Goal: Task Accomplishment & Management: Complete application form

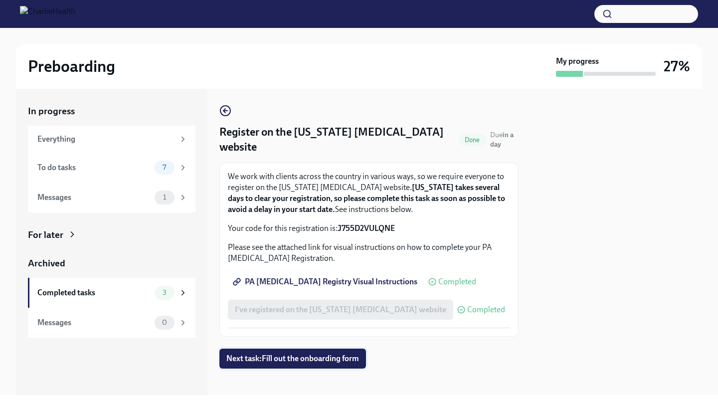
click at [286, 358] on span "Next task : Fill out the onboarding form" at bounding box center [292, 358] width 133 height 10
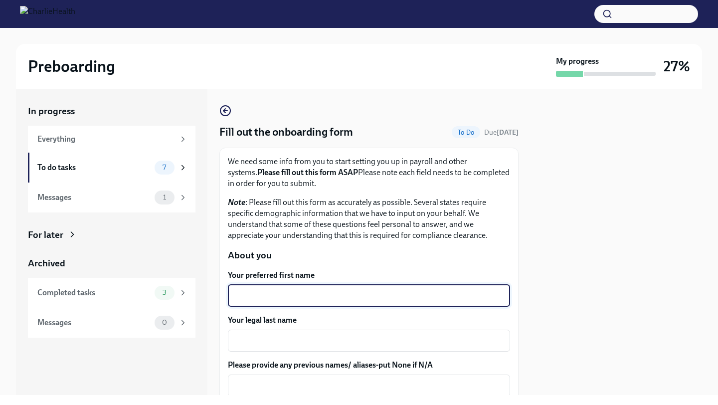
click at [300, 291] on textarea "Your preferred first name" at bounding box center [369, 296] width 270 height 12
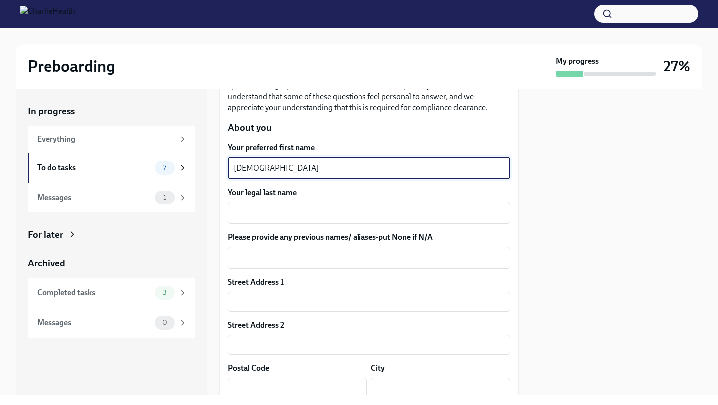
scroll to position [145, 0]
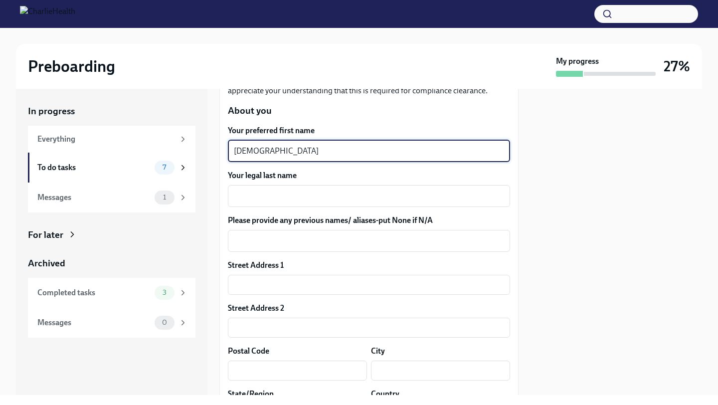
type textarea "[DEMOGRAPHIC_DATA]"
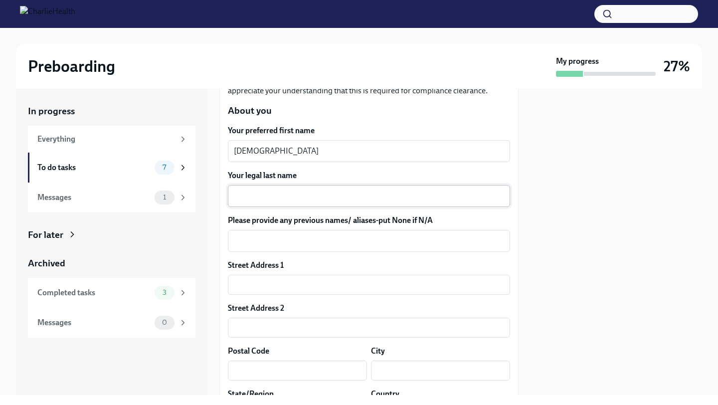
click at [266, 184] on div "Your legal last name x ​" at bounding box center [369, 188] width 282 height 37
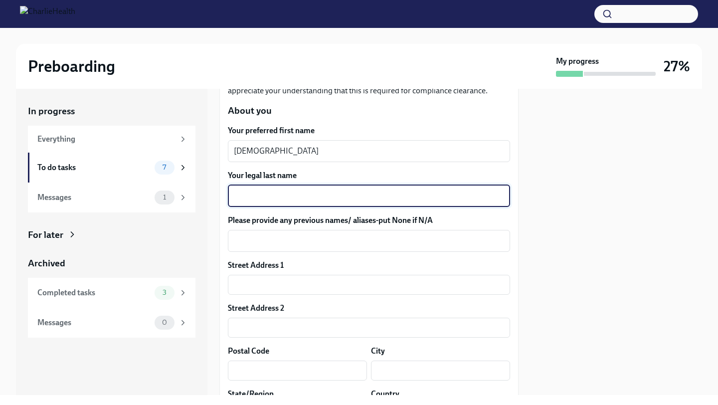
click at [266, 196] on textarea "Your legal last name" at bounding box center [369, 196] width 270 height 12
type textarea "Hyde"
click at [280, 246] on textarea "Please provide any previous names/ aliases-put None if N/A" at bounding box center [369, 241] width 270 height 12
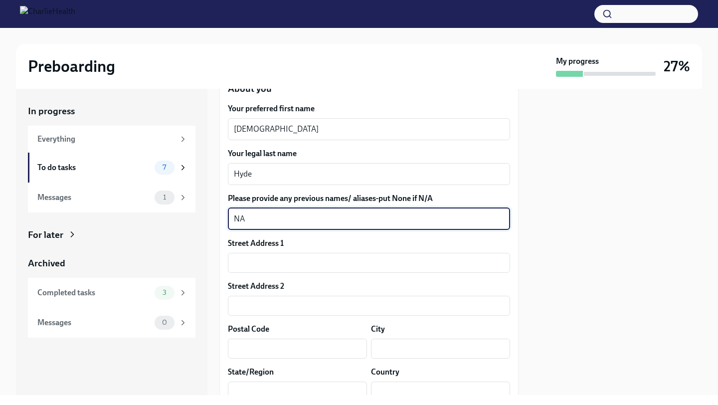
scroll to position [179, 0]
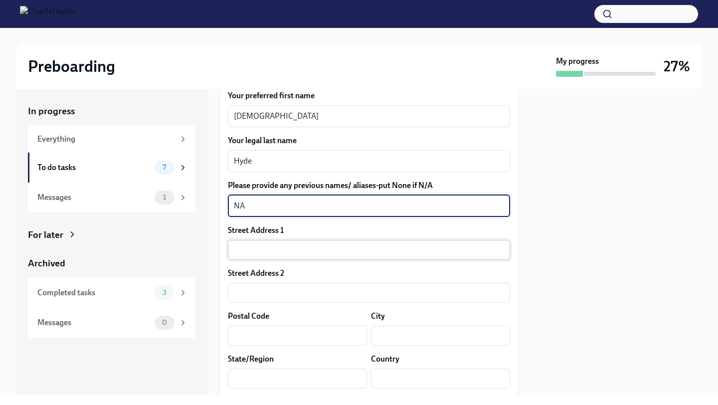
type textarea "NA"
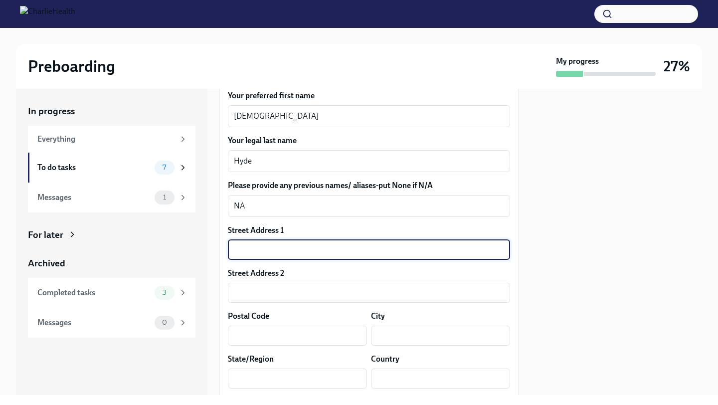
click at [271, 242] on input "text" at bounding box center [369, 250] width 282 height 20
type input "[STREET_ADDRESS]"
type input "40511"
type input "[GEOGRAPHIC_DATA]"
type input "[US_STATE]"
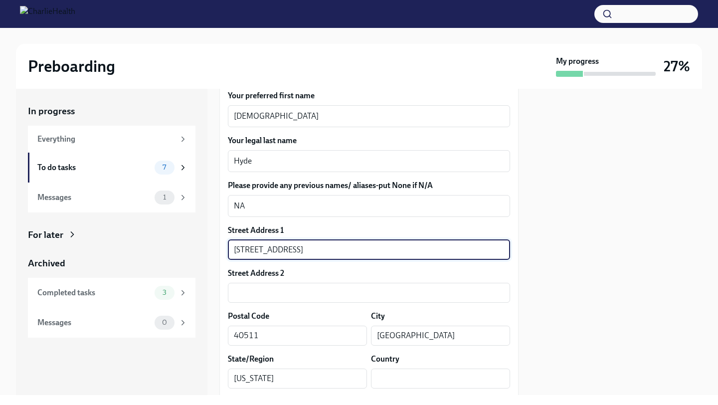
type input "US"
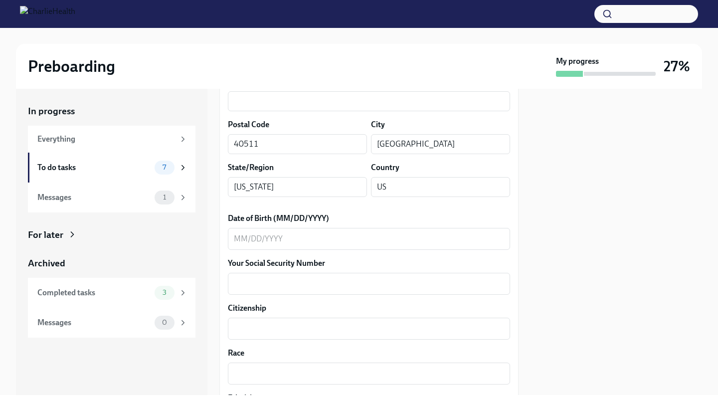
scroll to position [379, 0]
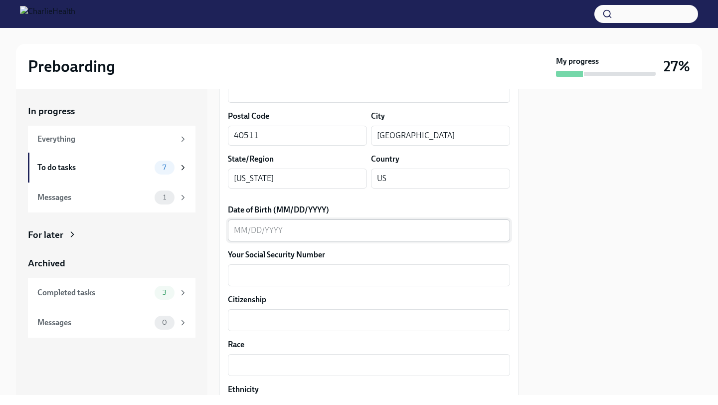
click at [299, 230] on textarea "Date of Birth (MM/DD/YYYY)" at bounding box center [369, 230] width 270 height 12
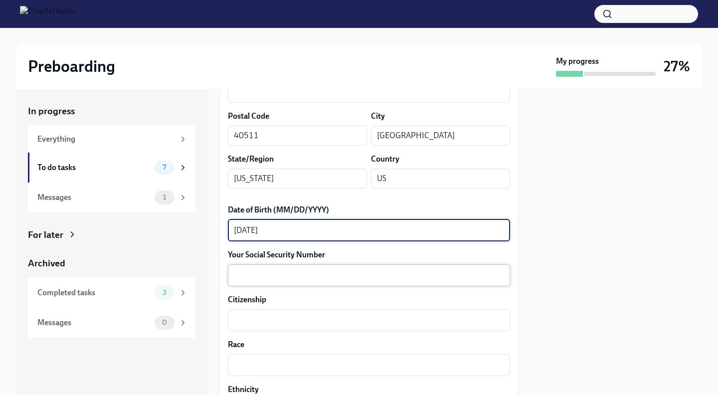
type textarea "[DATE]"
click at [292, 273] on textarea "Your Social Security Number" at bounding box center [369, 275] width 270 height 12
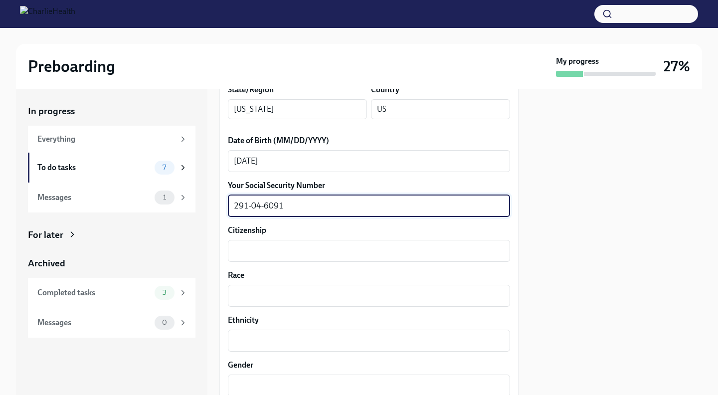
scroll to position [450, 0]
type textarea "291-04-6091"
click at [289, 251] on textarea "Citizenship" at bounding box center [369, 250] width 270 height 12
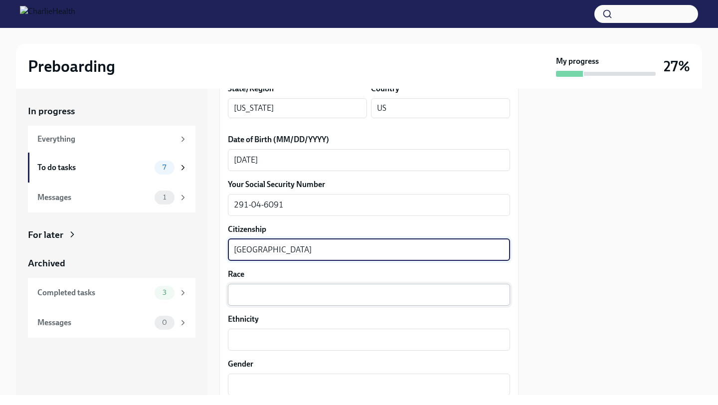
type textarea "[GEOGRAPHIC_DATA]"
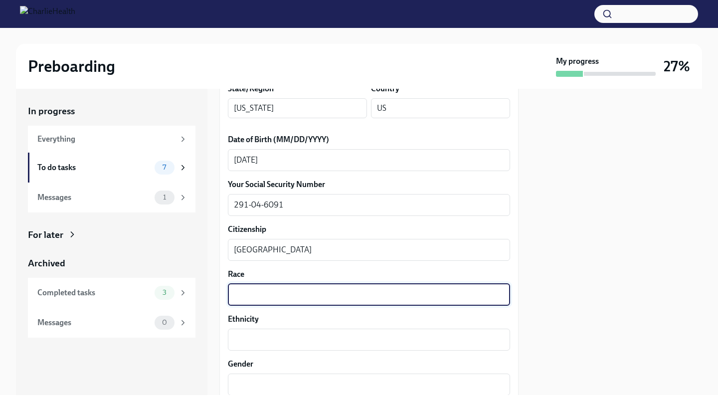
click at [290, 295] on textarea "Race" at bounding box center [369, 295] width 270 height 12
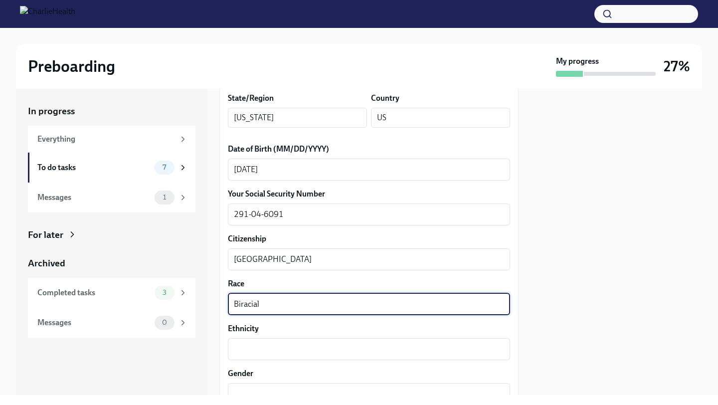
scroll to position [487, 0]
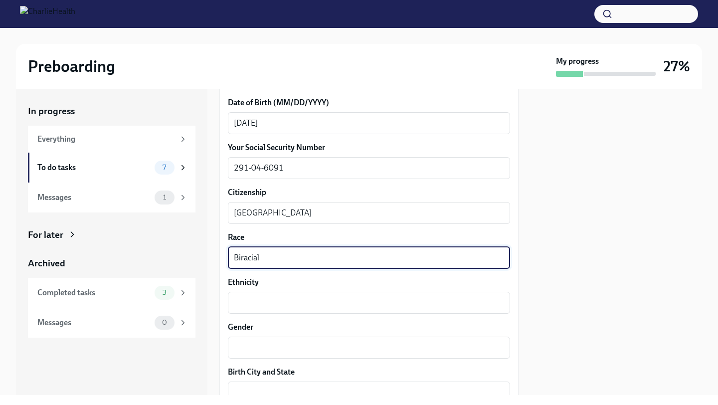
type textarea "Biracial"
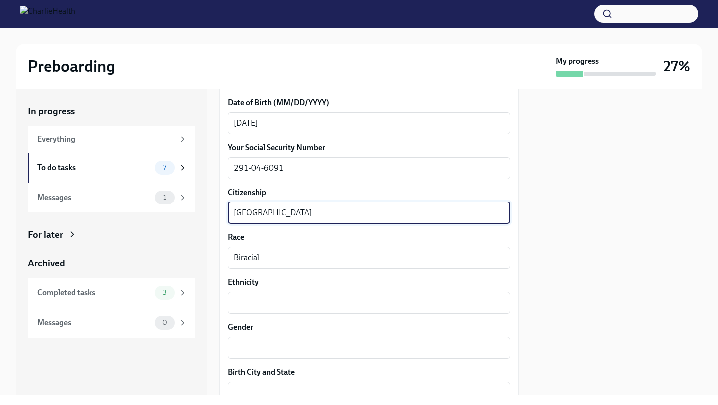
drag, startPoint x: 293, startPoint y: 207, endPoint x: 228, endPoint y: 204, distance: 64.9
click at [228, 204] on div "United States x ​" at bounding box center [369, 213] width 282 height 22
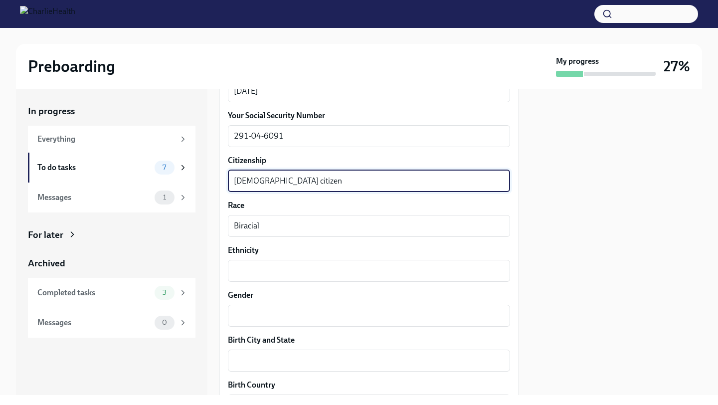
scroll to position [523, 0]
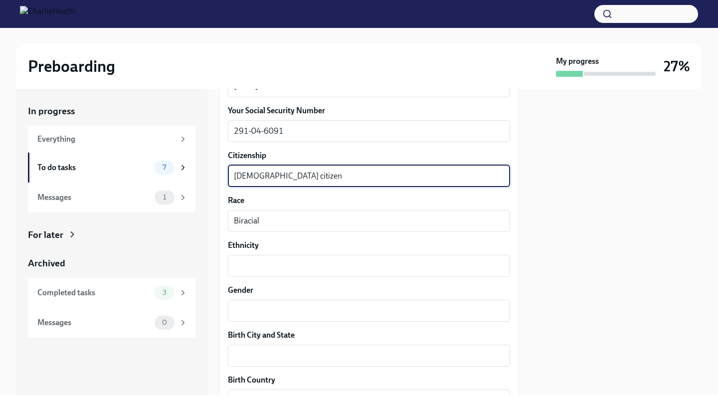
type textarea "[DEMOGRAPHIC_DATA] citizen"
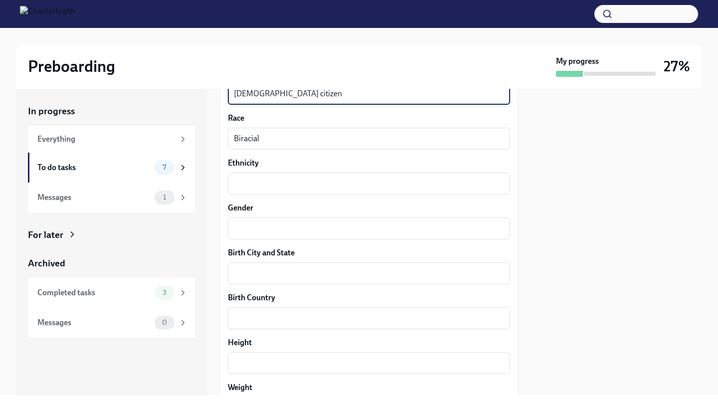
scroll to position [614, 0]
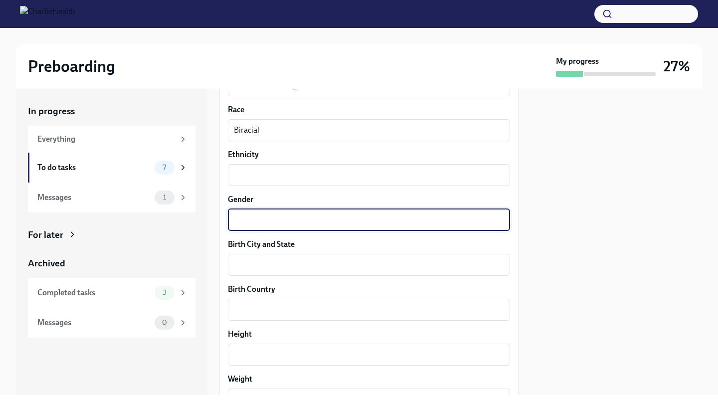
click at [273, 216] on textarea "Gender" at bounding box center [369, 220] width 270 height 12
type textarea "[DEMOGRAPHIC_DATA]"
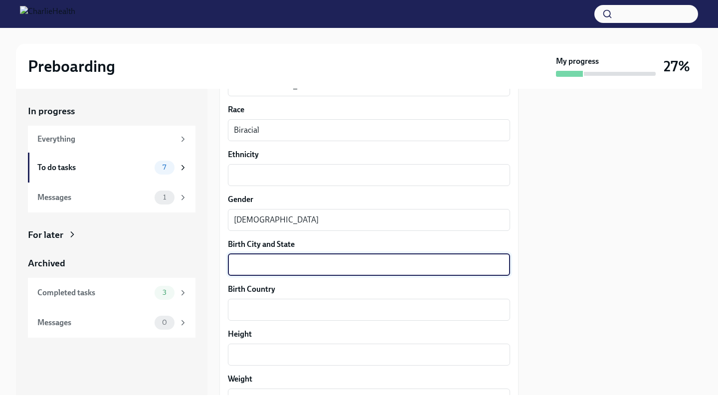
click at [265, 268] on textarea "Birth City and State" at bounding box center [369, 265] width 270 height 12
type textarea "Cincinnati [US_STATE]"
click at [253, 309] on textarea "Birth Country" at bounding box center [369, 310] width 270 height 12
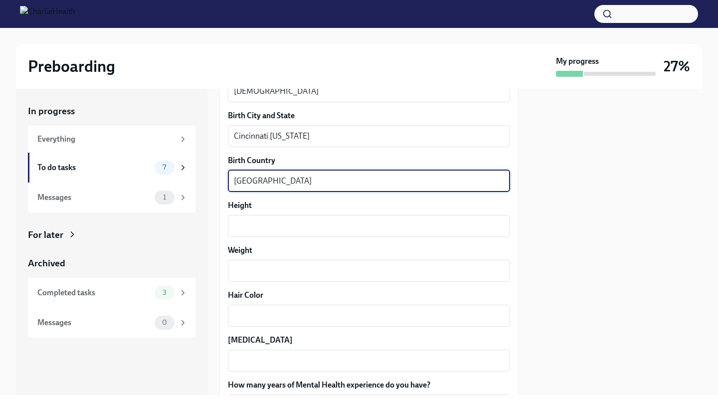
scroll to position [762, 0]
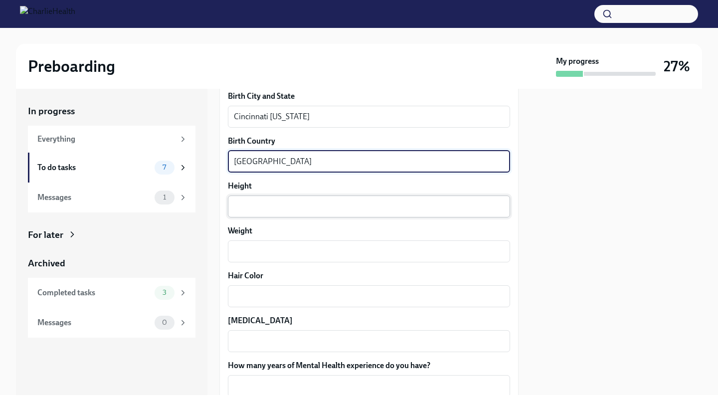
type textarea "[GEOGRAPHIC_DATA]"
click at [278, 210] on textarea "Height" at bounding box center [369, 206] width 270 height 12
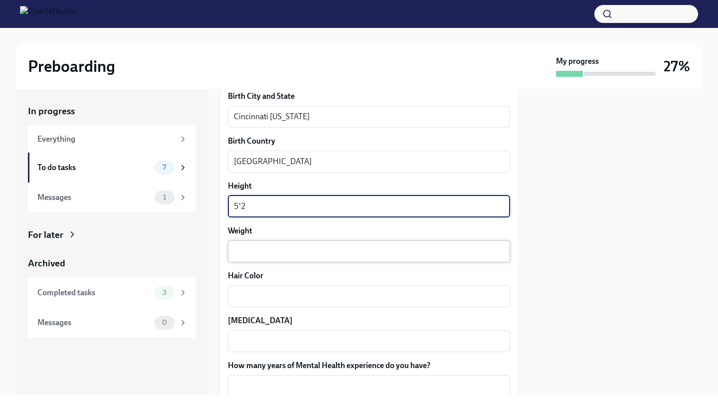
type textarea "5'2"
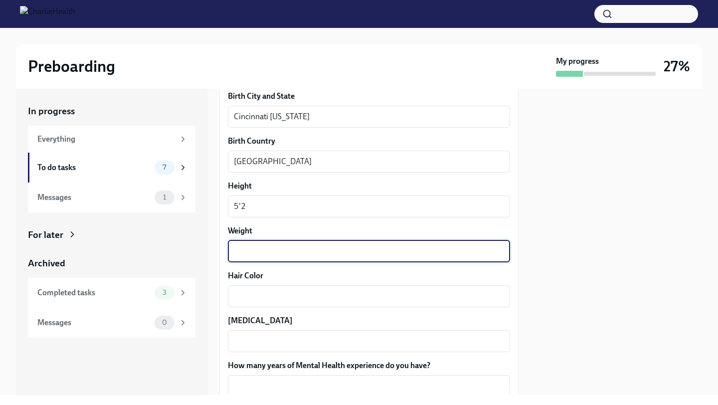
click at [273, 250] on textarea "Weight" at bounding box center [369, 251] width 270 height 12
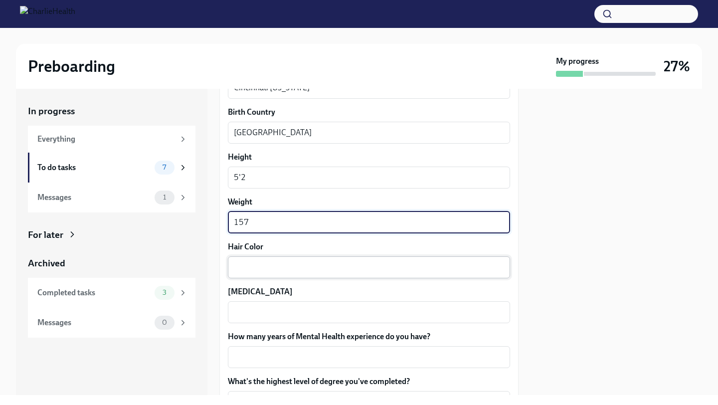
type textarea "157"
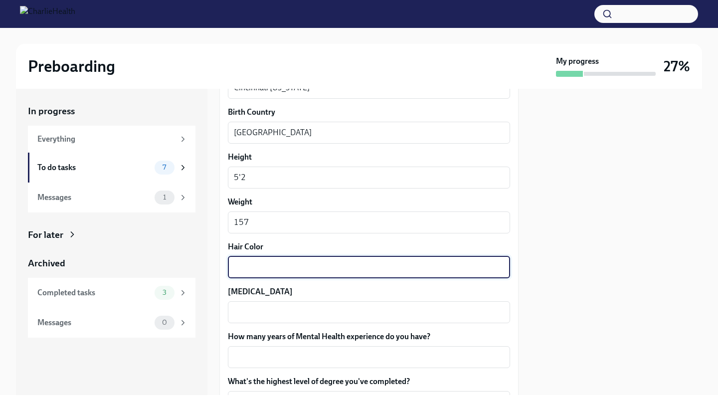
click at [247, 265] on textarea "Hair Color" at bounding box center [369, 267] width 270 height 12
type textarea "Brown"
click at [249, 310] on textarea "[MEDICAL_DATA]" at bounding box center [369, 312] width 270 height 12
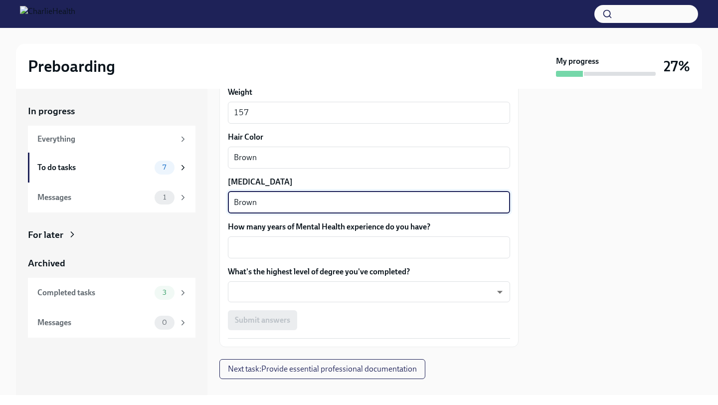
scroll to position [905, 0]
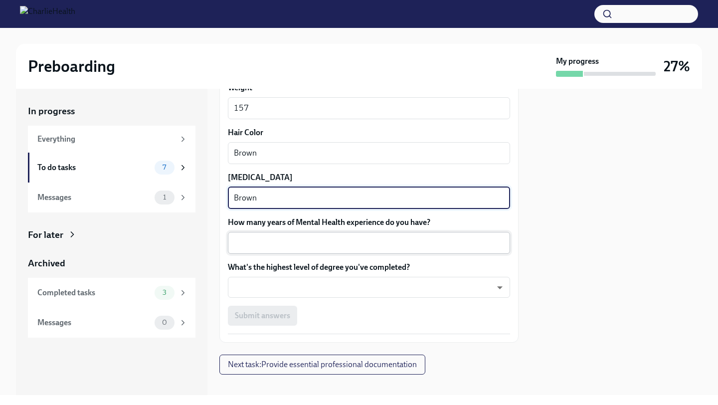
type textarea "Brown"
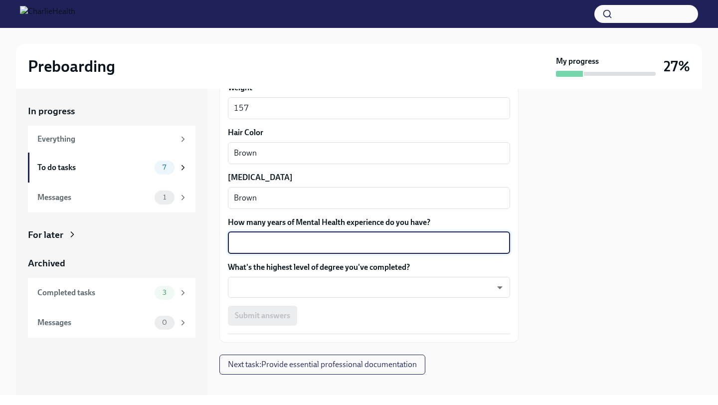
click at [341, 237] on textarea "How many years of Mental Health experience do you have?" at bounding box center [369, 243] width 270 height 12
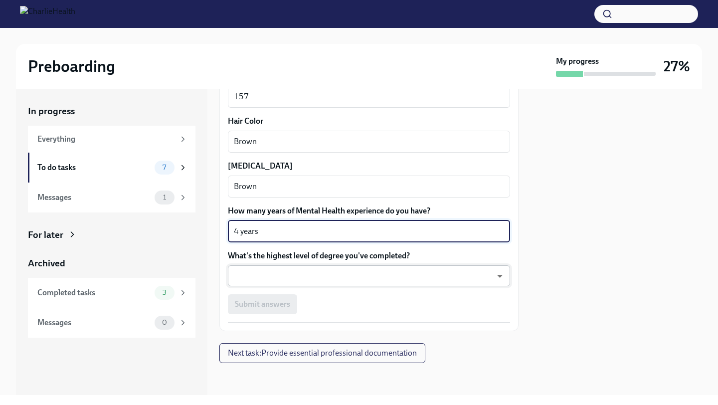
type textarea "4 years"
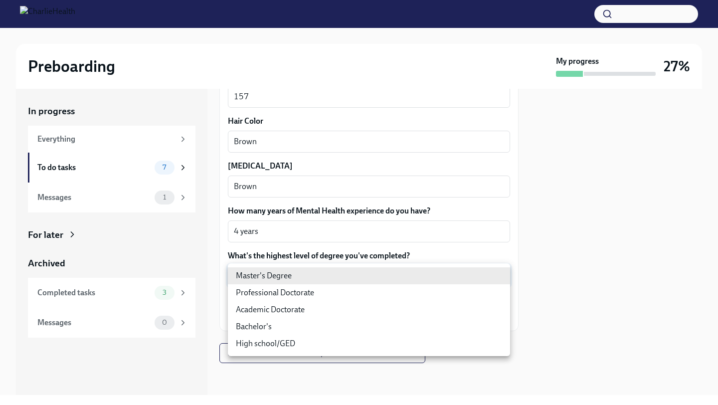
click at [343, 271] on body "Preboarding My progress 27% In progress Everything To do tasks 7 Messages 1 For…" at bounding box center [359, 202] width 718 height 405
click at [337, 273] on li "Master's Degree" at bounding box center [369, 275] width 282 height 17
type input "2vBr-ghkD"
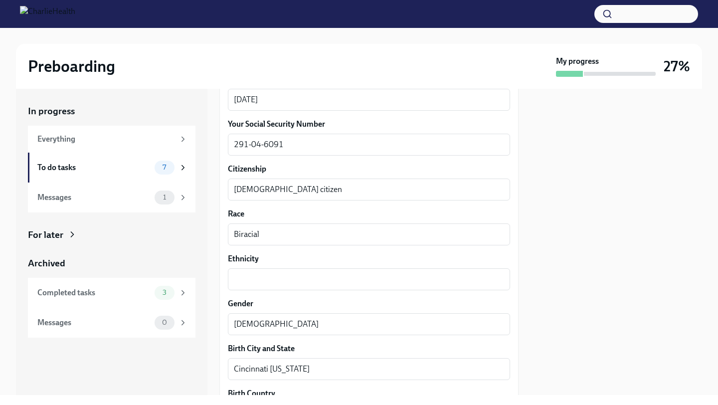
scroll to position [511, 0]
click at [349, 277] on textarea "Ethnicity" at bounding box center [369, 279] width 270 height 12
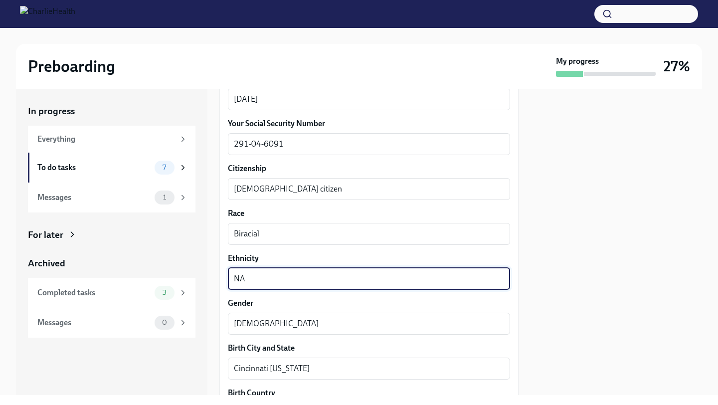
scroll to position [917, 0]
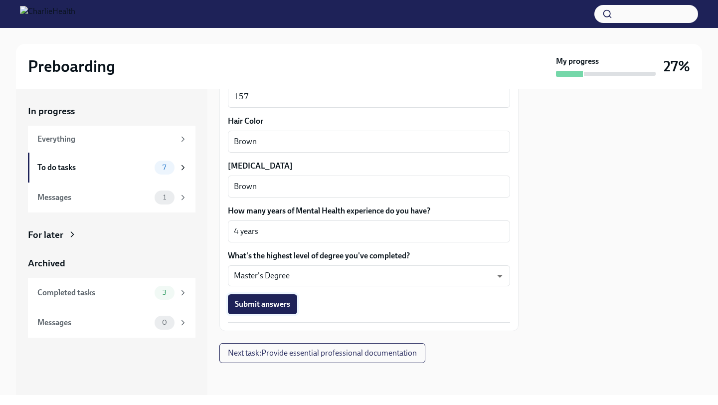
type textarea "NA"
click at [284, 301] on span "Submit answers" at bounding box center [262, 304] width 55 height 10
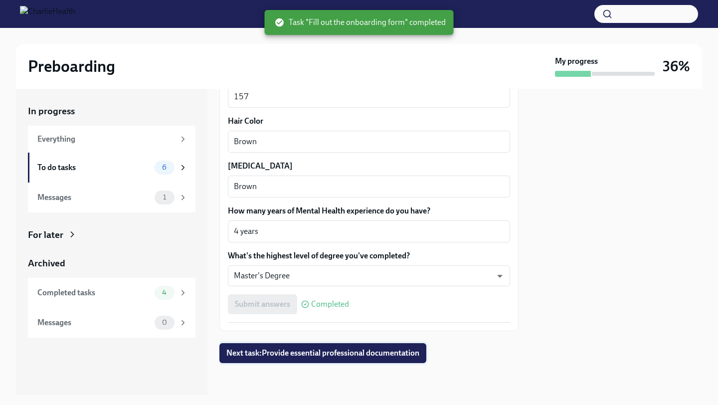
click at [304, 358] on button "Next task : Provide essential professional documentation" at bounding box center [322, 353] width 207 height 20
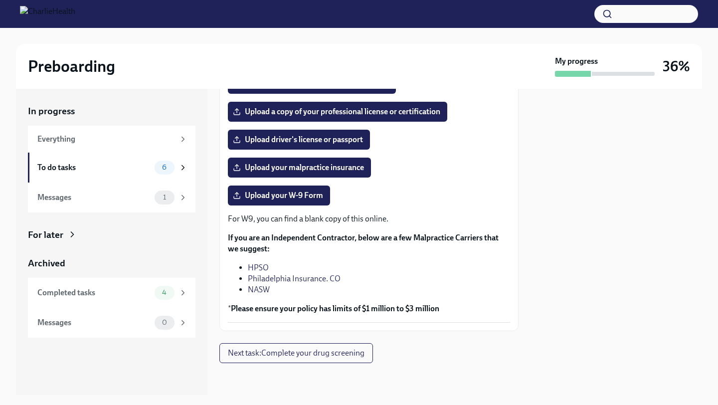
scroll to position [197, 0]
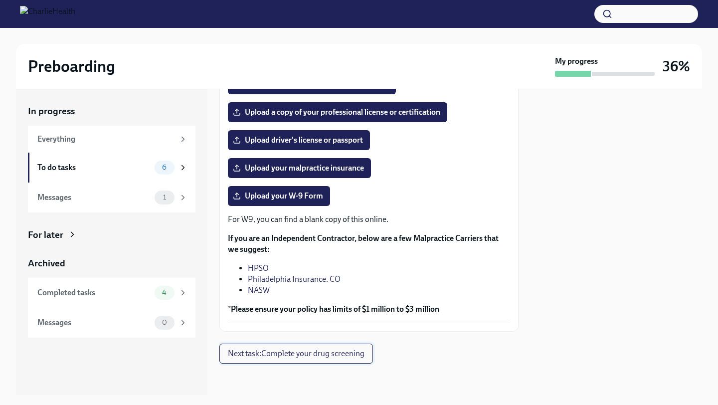
click at [315, 355] on span "Next task : Complete your drug screening" at bounding box center [296, 353] width 137 height 10
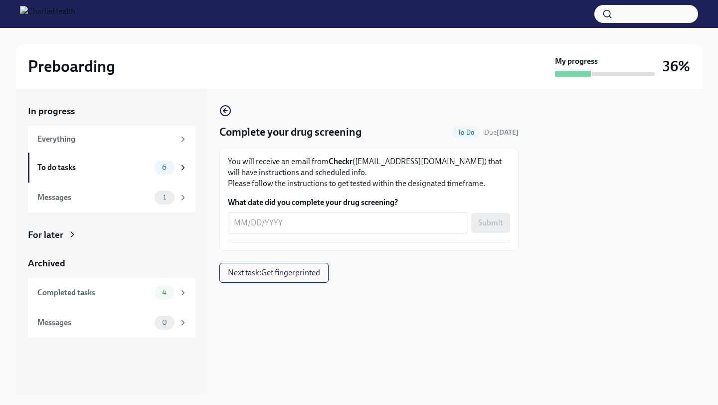
click at [292, 273] on span "Next task : Get fingerprinted" at bounding box center [274, 273] width 92 height 10
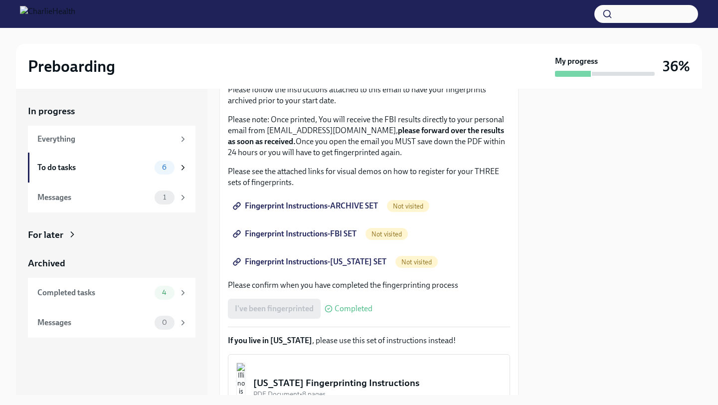
scroll to position [102, 0]
click at [332, 203] on span "Fingerprint Instructions-ARCHIVE SET" at bounding box center [306, 205] width 143 height 10
click at [389, 233] on span "Not visited" at bounding box center [386, 233] width 42 height 7
click at [301, 234] on span "Fingerprint Instructions-FBI SET" at bounding box center [296, 233] width 122 height 10
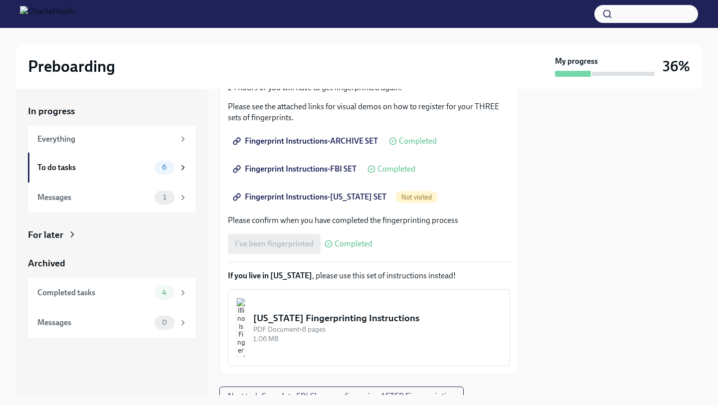
scroll to position [210, 0]
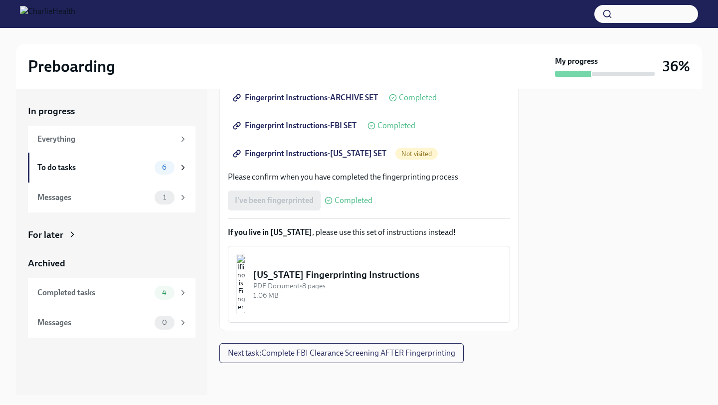
click at [333, 158] on span "Fingerprint Instructions-[US_STATE] SET" at bounding box center [311, 154] width 152 height 10
click at [361, 353] on span "Next task : Complete FBI Clearance Screening AFTER Fingerprinting" at bounding box center [341, 353] width 227 height 10
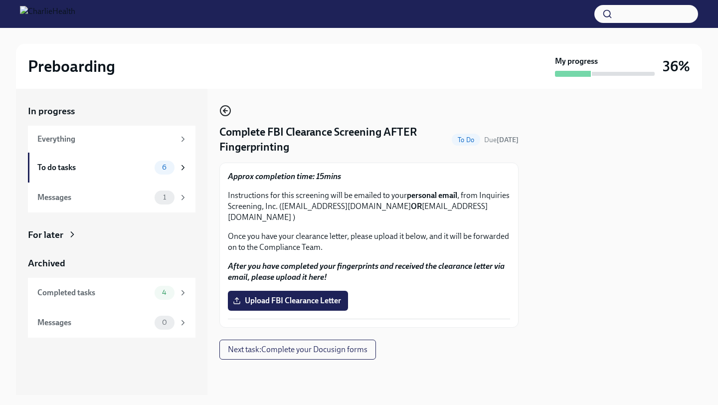
click at [226, 109] on icon "button" at bounding box center [225, 111] width 12 height 12
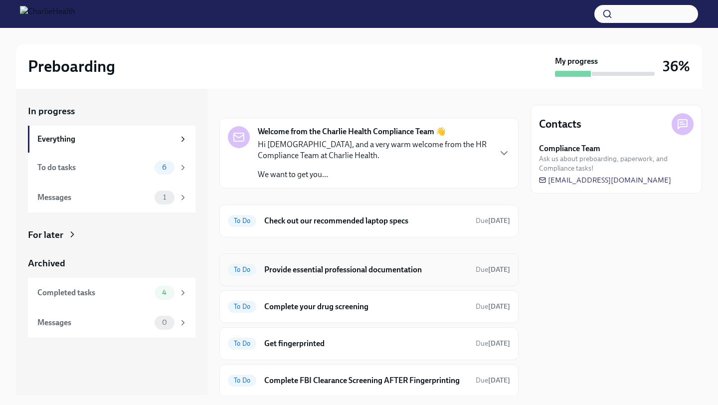
scroll to position [7, 0]
click at [329, 223] on h6 "Check out our recommended laptop specs" at bounding box center [365, 221] width 203 height 11
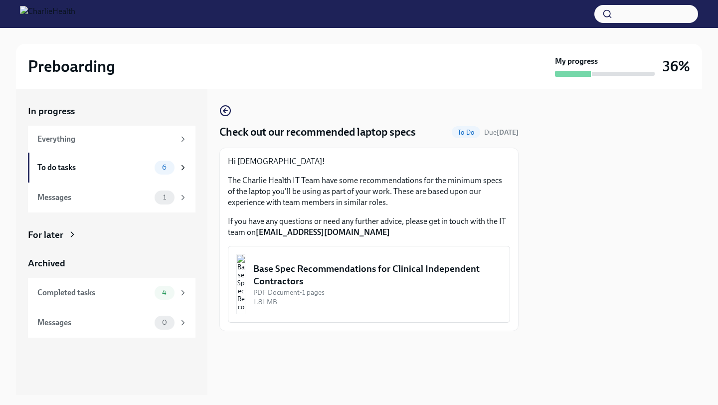
click at [316, 283] on div "Base Spec Recommendations for Clinical Independent Contractors" at bounding box center [377, 274] width 248 height 25
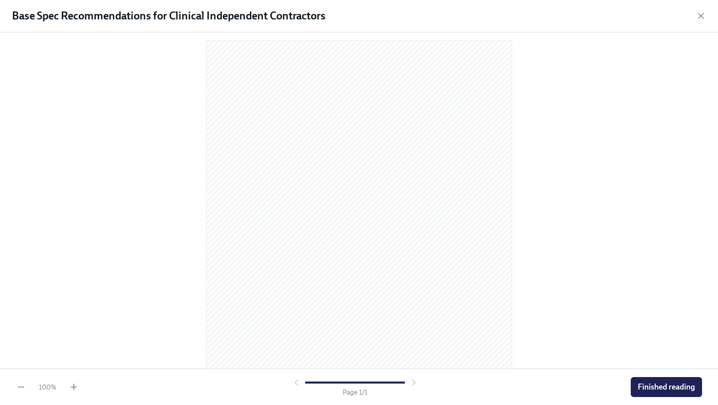
scroll to position [76, 0]
click at [676, 383] on span "Finished reading" at bounding box center [666, 387] width 57 height 10
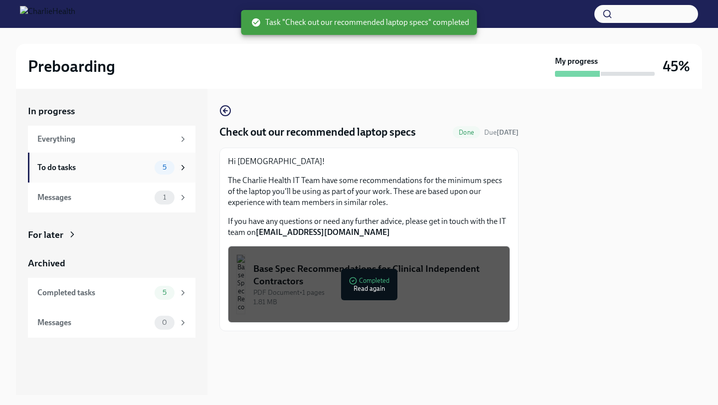
click at [135, 162] on div "To do tasks" at bounding box center [93, 167] width 113 height 11
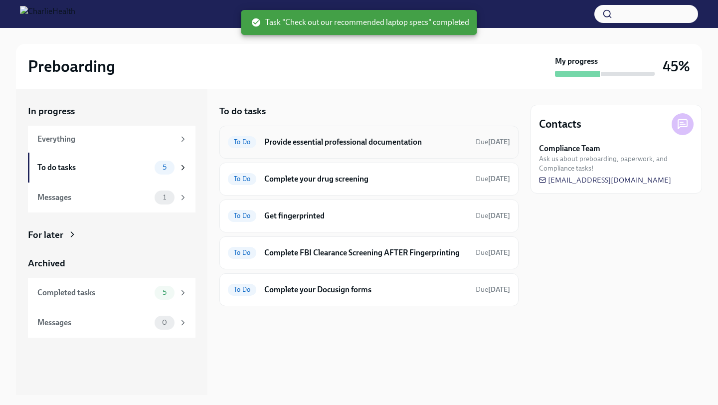
click at [315, 146] on h6 "Provide essential professional documentation" at bounding box center [365, 142] width 203 height 11
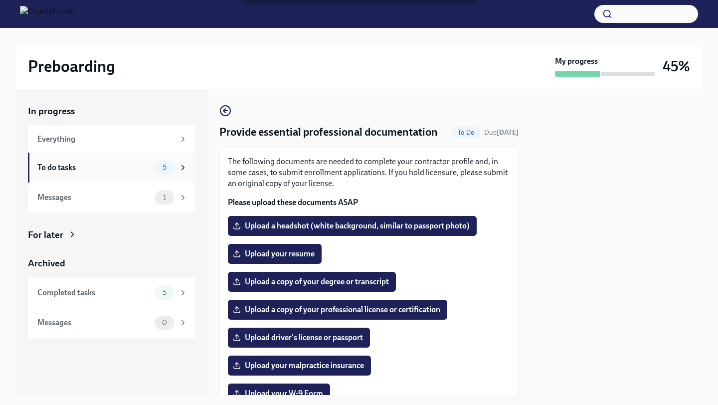
click at [139, 172] on div "To do tasks" at bounding box center [93, 167] width 113 height 11
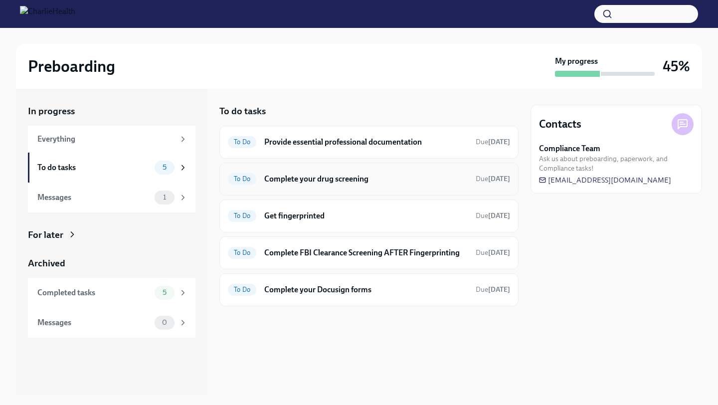
click at [337, 180] on h6 "Complete your drug screening" at bounding box center [365, 179] width 203 height 11
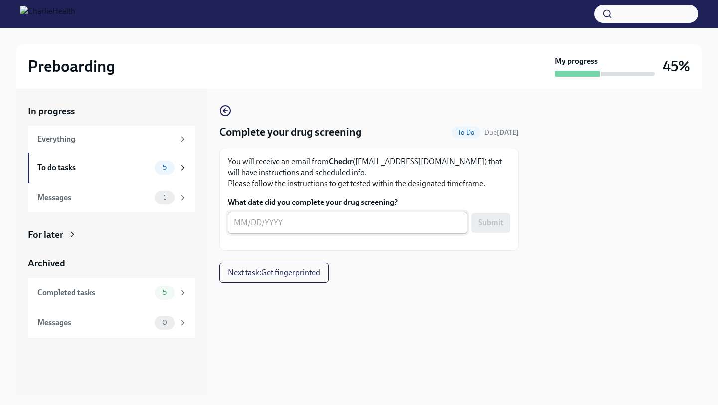
click at [292, 232] on div "x ​" at bounding box center [347, 223] width 239 height 22
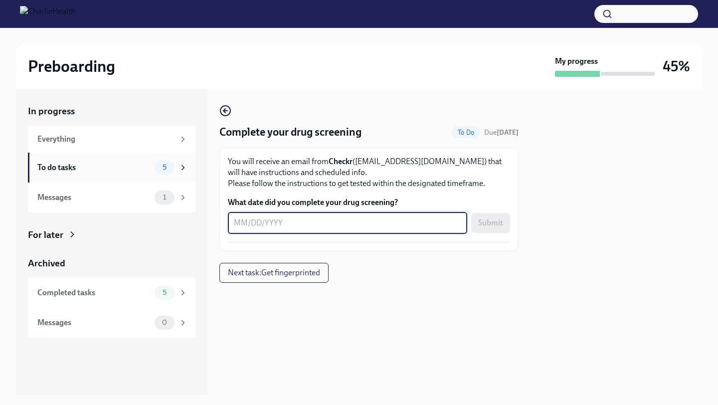
click at [146, 169] on div "To do tasks" at bounding box center [93, 167] width 113 height 11
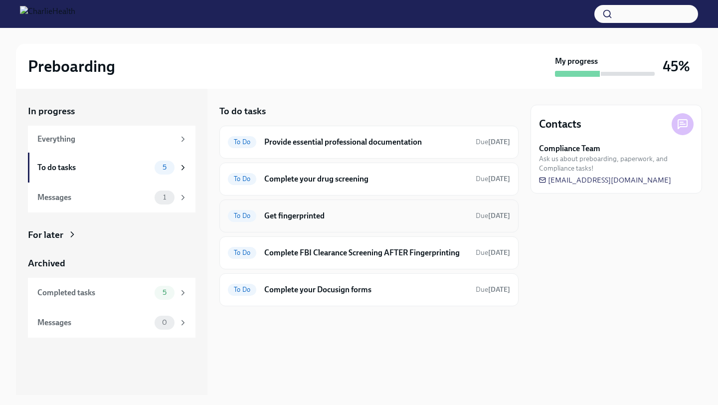
click at [300, 229] on div "To Do Get fingerprinted Due [DATE]" at bounding box center [368, 215] width 299 height 33
click at [297, 215] on h6 "Get fingerprinted" at bounding box center [365, 215] width 203 height 11
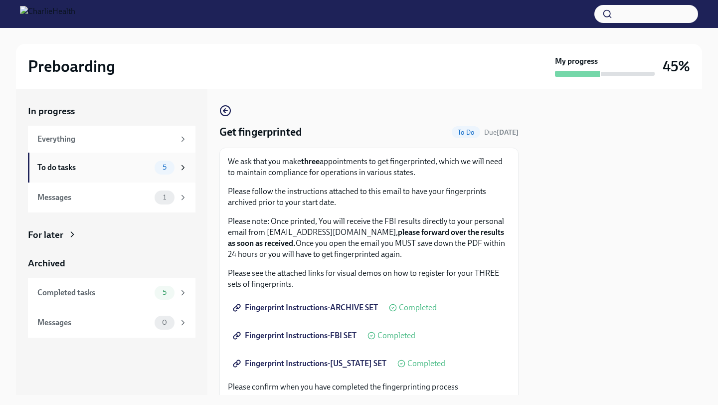
click at [98, 172] on div "To do tasks" at bounding box center [93, 167] width 113 height 11
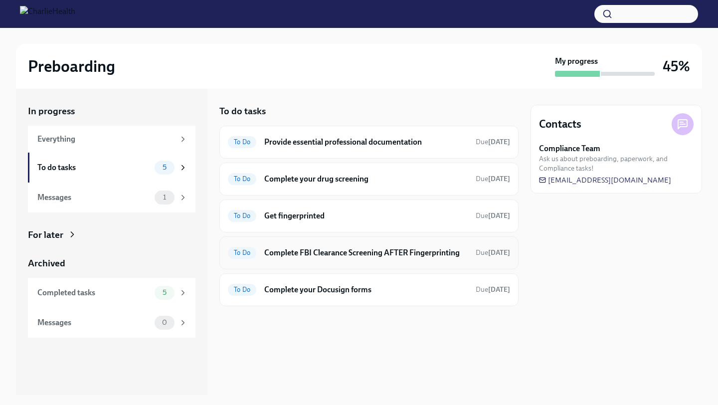
click at [282, 250] on h6 "Complete FBI Clearance Screening AFTER Fingerprinting" at bounding box center [365, 252] width 203 height 11
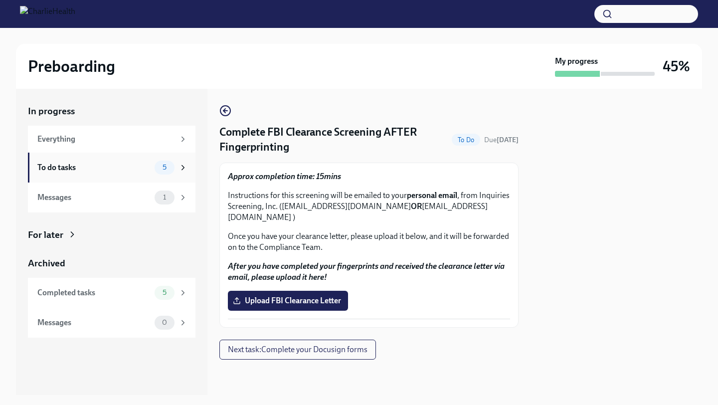
click at [135, 171] on div "To do tasks" at bounding box center [93, 167] width 113 height 11
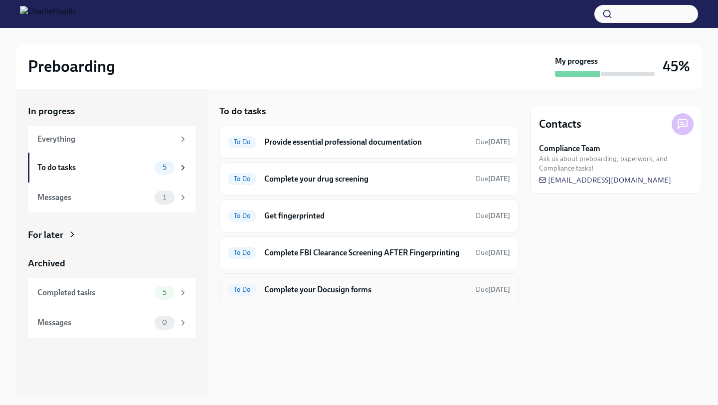
click at [298, 290] on h6 "Complete your Docusign forms" at bounding box center [365, 289] width 203 height 11
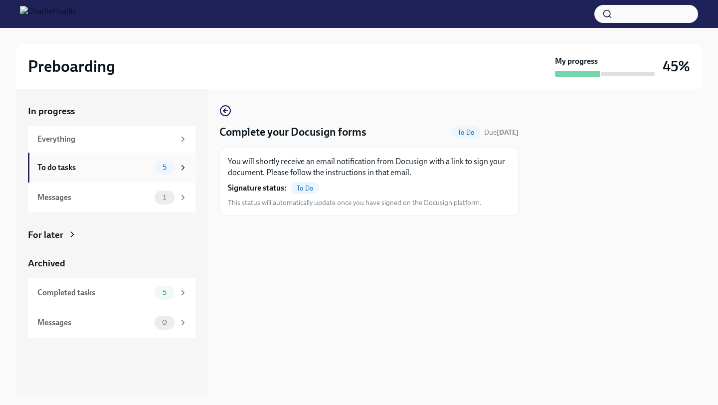
click at [152, 175] on div "To do tasks 5" at bounding box center [112, 168] width 168 height 30
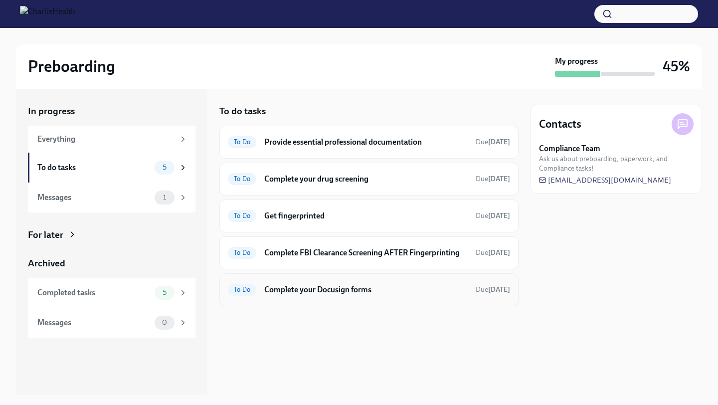
click at [262, 292] on div "To Do Complete your Docusign forms Due [DATE]" at bounding box center [369, 290] width 282 height 16
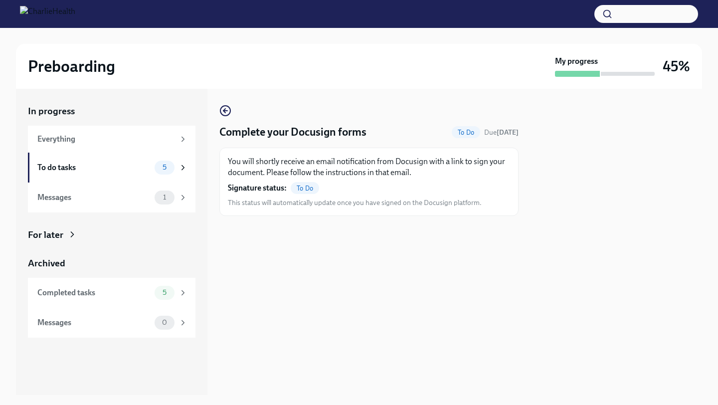
click at [300, 186] on span "To Do" at bounding box center [305, 187] width 28 height 7
click at [109, 175] on div "To do tasks 5" at bounding box center [112, 168] width 168 height 30
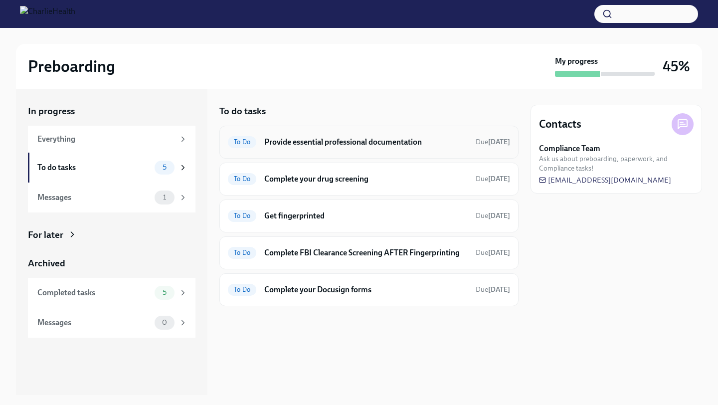
click at [306, 150] on div "To Do Provide essential professional documentation Due [DATE]" at bounding box center [368, 142] width 299 height 33
click at [332, 147] on div "To Do Provide essential professional documentation Due [DATE]" at bounding box center [369, 142] width 282 height 16
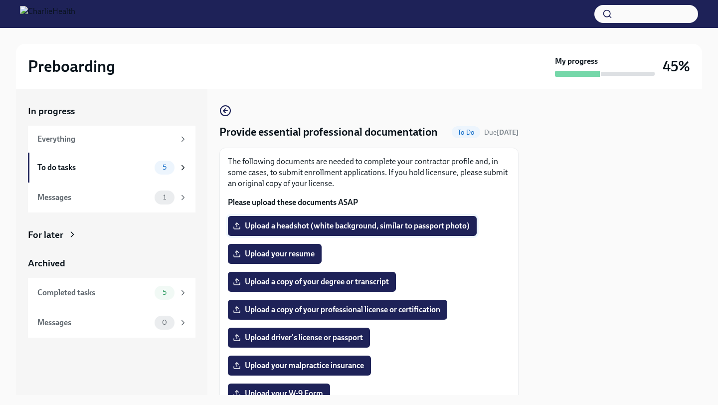
click at [290, 225] on span "Upload a headshot (white background, similar to passport photo)" at bounding box center [352, 226] width 235 height 10
click at [0, 0] on input "Upload a headshot (white background, similar to passport photo)" at bounding box center [0, 0] width 0 height 0
click at [360, 228] on span "Upload a headshot (white background, similar to passport photo)" at bounding box center [352, 226] width 235 height 10
click at [0, 0] on input "Upload a headshot (white background, similar to passport photo)" at bounding box center [0, 0] width 0 height 0
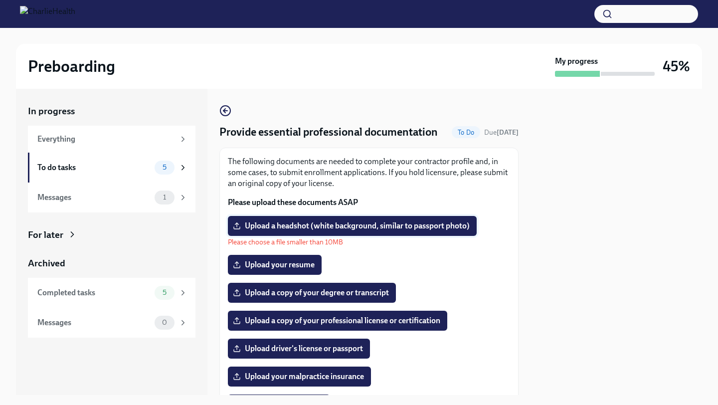
click at [411, 229] on span "Upload a headshot (white background, similar to passport photo)" at bounding box center [352, 226] width 235 height 10
click at [0, 0] on input "Upload a headshot (white background, similar to passport photo)" at bounding box center [0, 0] width 0 height 0
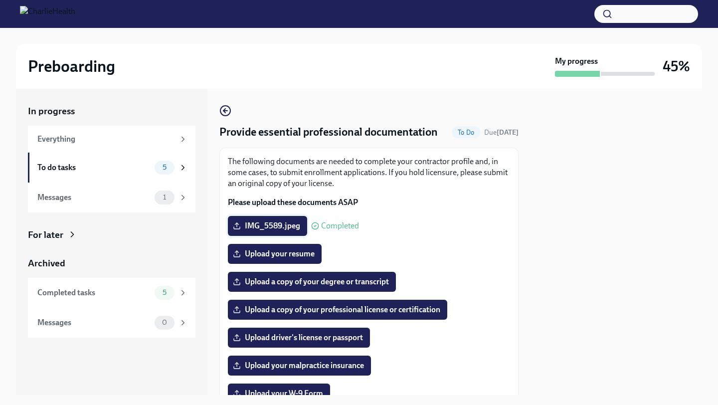
click at [282, 230] on span "IMG_5589.jpeg" at bounding box center [267, 226] width 65 height 10
click at [0, 0] on input "IMG_5589.jpeg" at bounding box center [0, 0] width 0 height 0
click at [304, 254] on span "Upload your resume" at bounding box center [275, 254] width 80 height 10
click at [0, 0] on input "Upload your resume" at bounding box center [0, 0] width 0 height 0
click at [316, 281] on span "Upload a copy of your degree or transcript" at bounding box center [312, 282] width 154 height 10
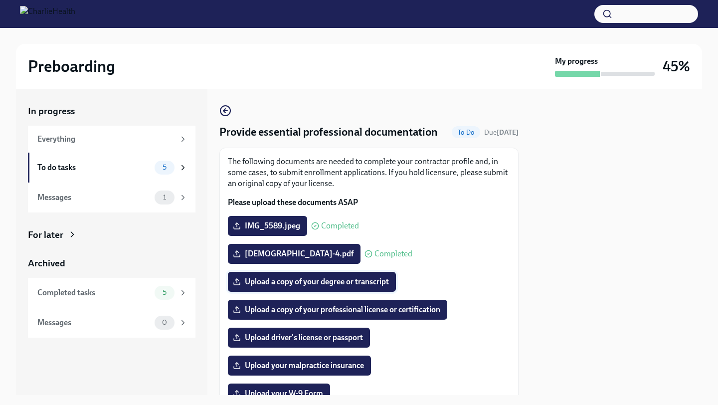
click at [0, 0] on input "Upload a copy of your degree or transcript" at bounding box center [0, 0] width 0 height 0
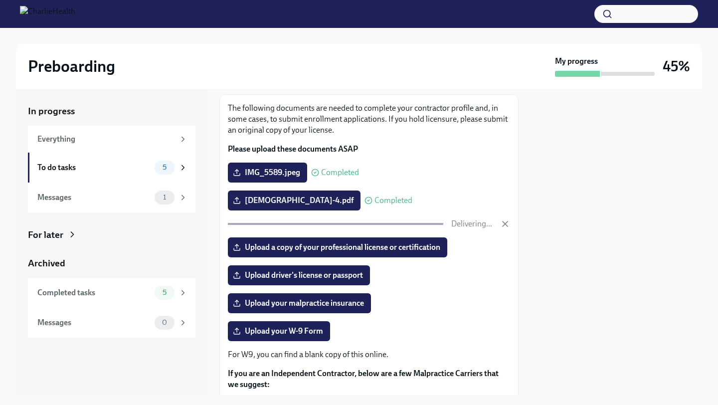
scroll to position [55, 0]
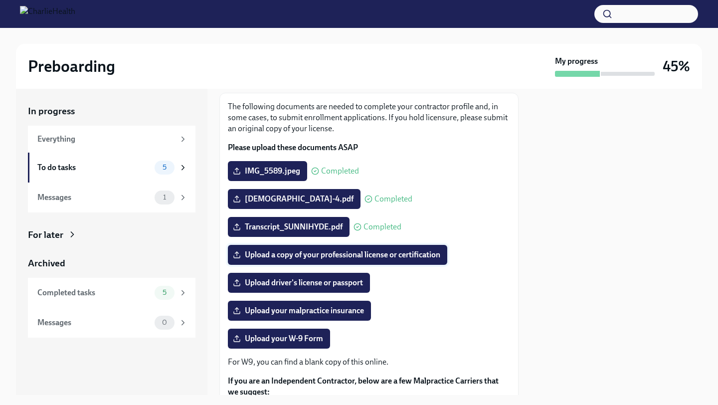
click at [430, 257] on span "Upload a copy of your professional license or certification" at bounding box center [337, 255] width 205 height 10
click at [0, 0] on input "Upload a copy of your professional license or certification" at bounding box center [0, 0] width 0 height 0
click at [406, 251] on span "Upload a copy of your professional license or certification" at bounding box center [337, 255] width 205 height 10
click at [0, 0] on input "Upload a copy of your professional license or certification" at bounding box center [0, 0] width 0 height 0
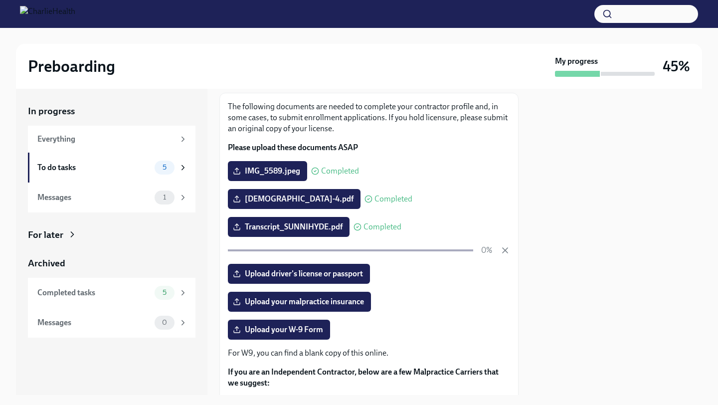
scroll to position [59, 0]
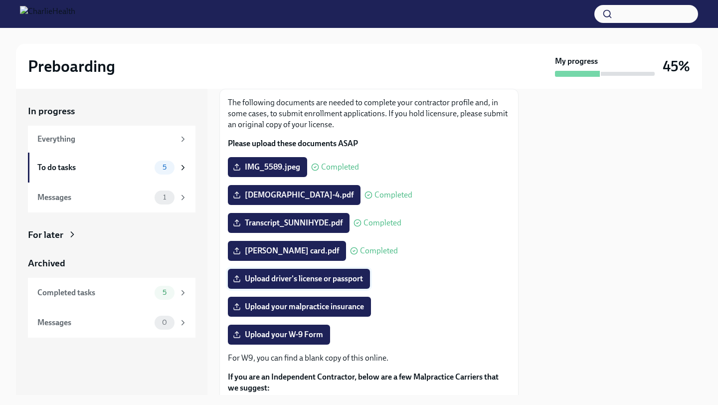
click at [343, 277] on span "Upload driver's license or passport" at bounding box center [299, 279] width 128 height 10
click at [0, 0] on input "Upload driver's license or passport" at bounding box center [0, 0] width 0 height 0
click at [337, 279] on span "Upload driver's license or passport" at bounding box center [299, 279] width 128 height 10
click at [0, 0] on input "Upload driver's license or passport" at bounding box center [0, 0] width 0 height 0
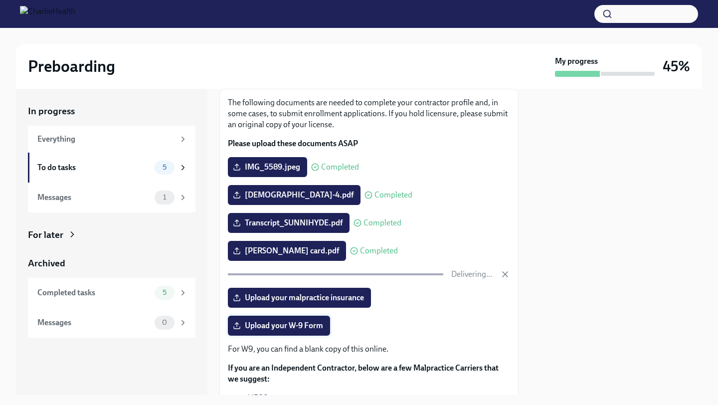
click at [305, 326] on span "Upload your W-9 Form" at bounding box center [279, 326] width 88 height 10
click at [0, 0] on input "Upload your W-9 Form" at bounding box center [0, 0] width 0 height 0
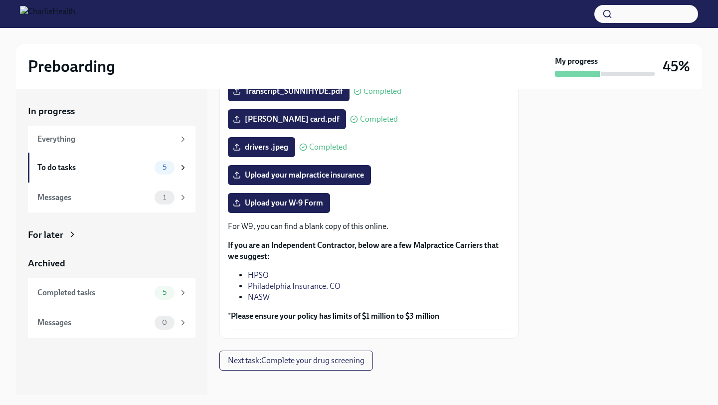
scroll to position [194, 0]
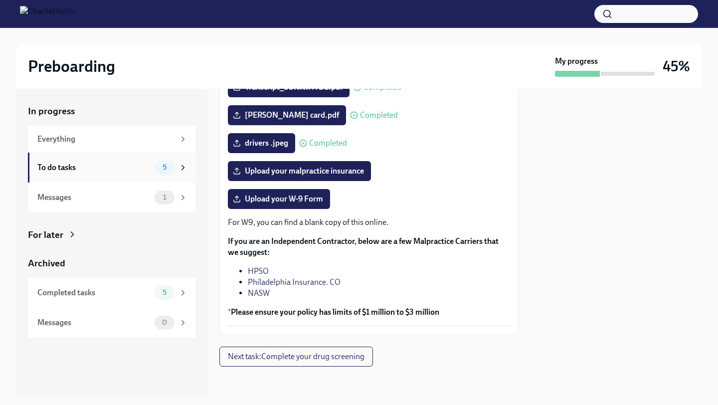
click at [98, 170] on div "To do tasks" at bounding box center [93, 167] width 113 height 11
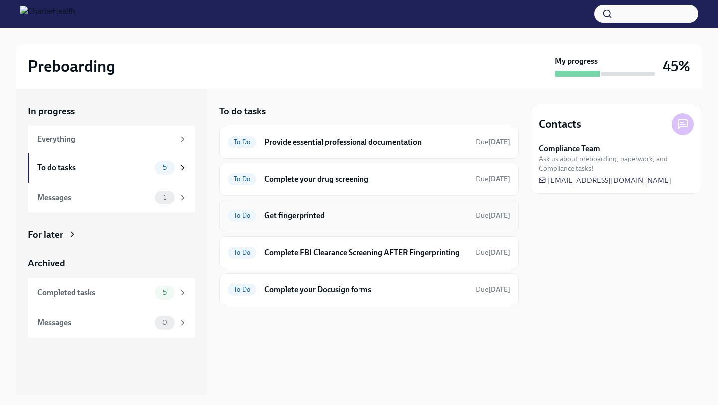
click at [333, 217] on h6 "Get fingerprinted" at bounding box center [365, 215] width 203 height 11
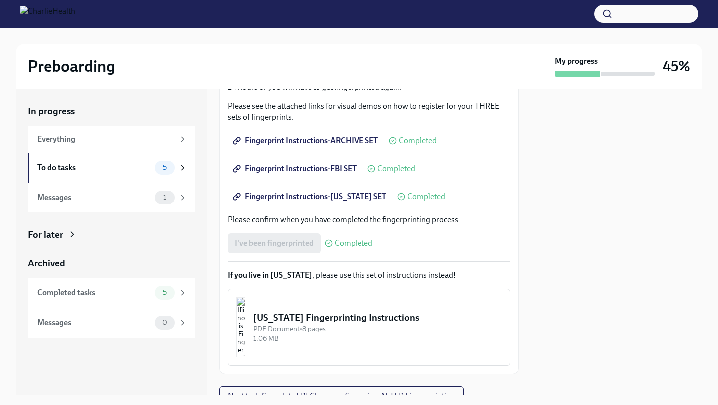
scroll to position [168, 0]
click at [119, 168] on div "To do tasks" at bounding box center [93, 167] width 113 height 11
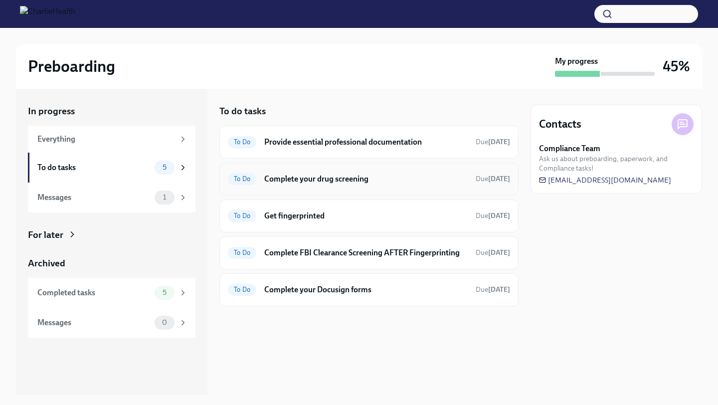
click at [361, 181] on h6 "Complete your drug screening" at bounding box center [365, 179] width 203 height 11
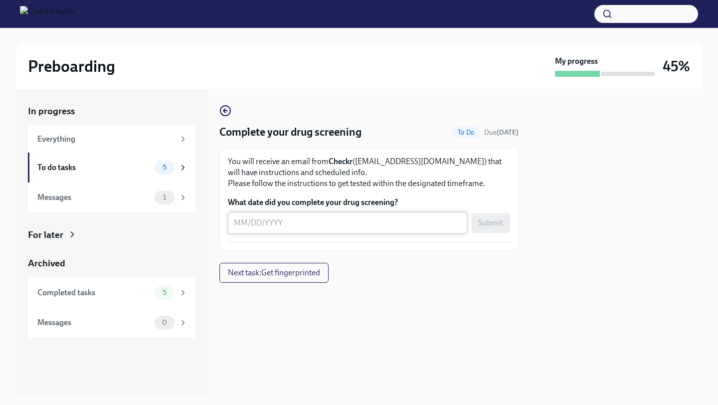
click at [322, 229] on div "x ​" at bounding box center [347, 223] width 239 height 22
click at [357, 164] on p "You will receive an email from Checkr ([EMAIL_ADDRESS][DOMAIN_NAME]) that will …" at bounding box center [369, 172] width 282 height 33
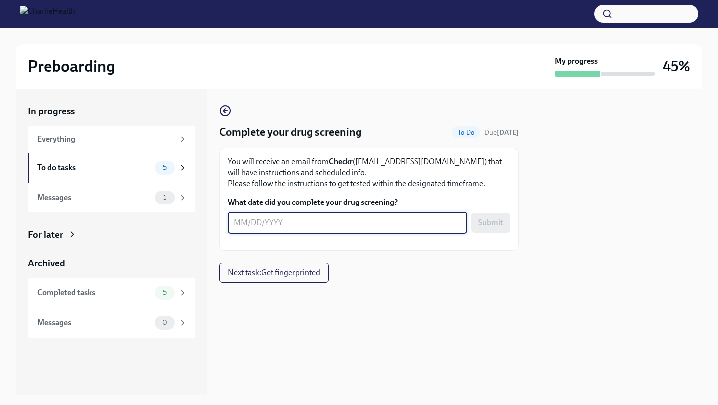
click at [279, 217] on textarea "What date did you complete your drug screening?" at bounding box center [347, 223] width 227 height 12
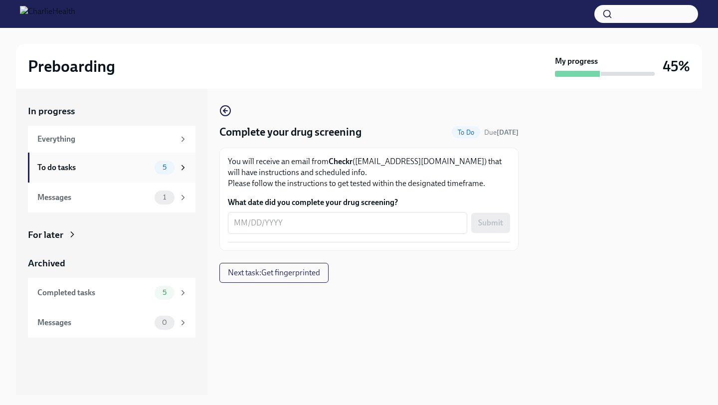
click at [120, 178] on div "To do tasks 5" at bounding box center [112, 168] width 168 height 30
